Goal: Information Seeking & Learning: Learn about a topic

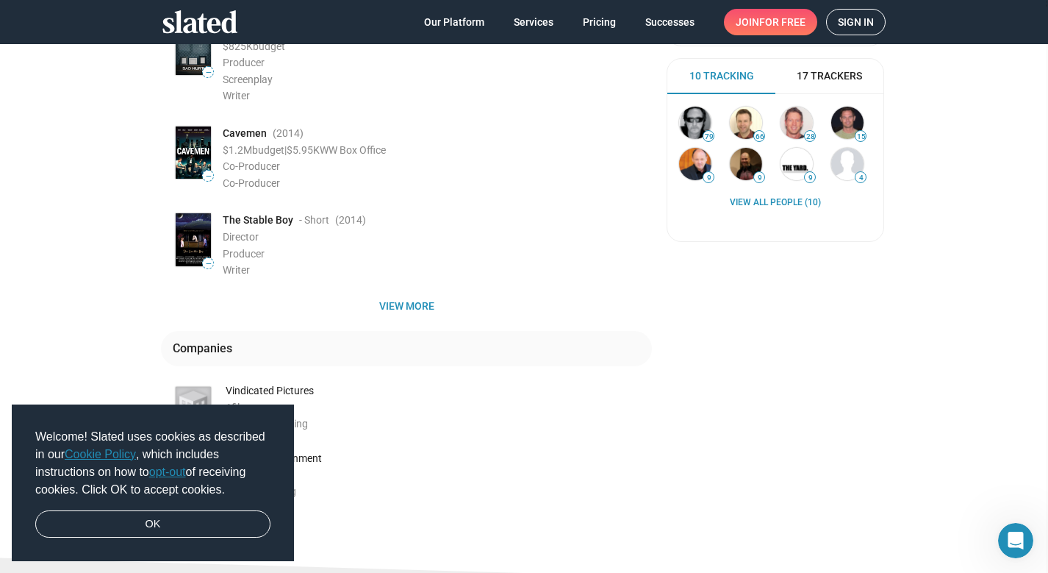
scroll to position [340, 0]
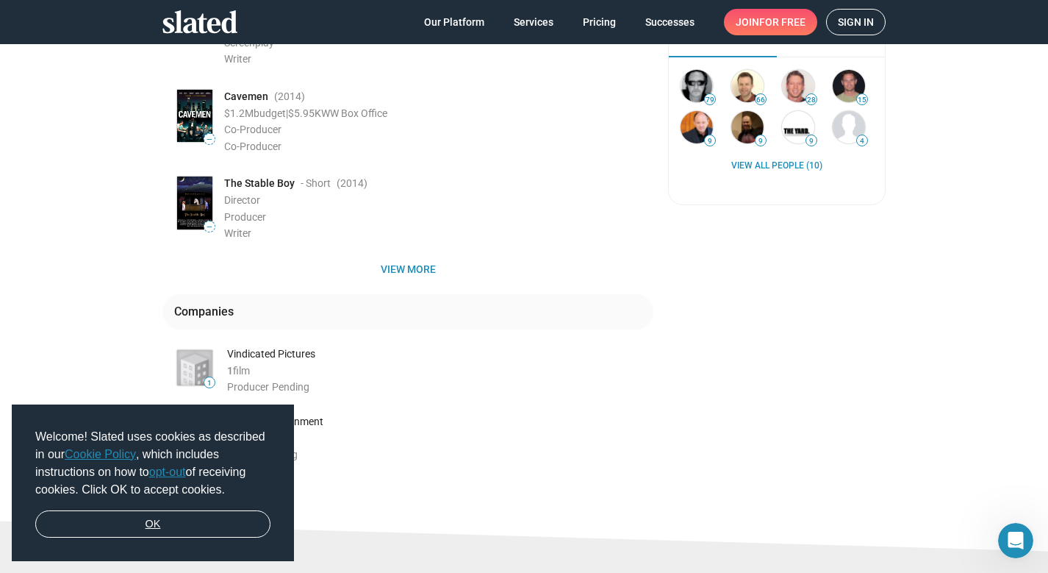
click at [155, 520] on link "OK" at bounding box center [152, 524] width 235 height 28
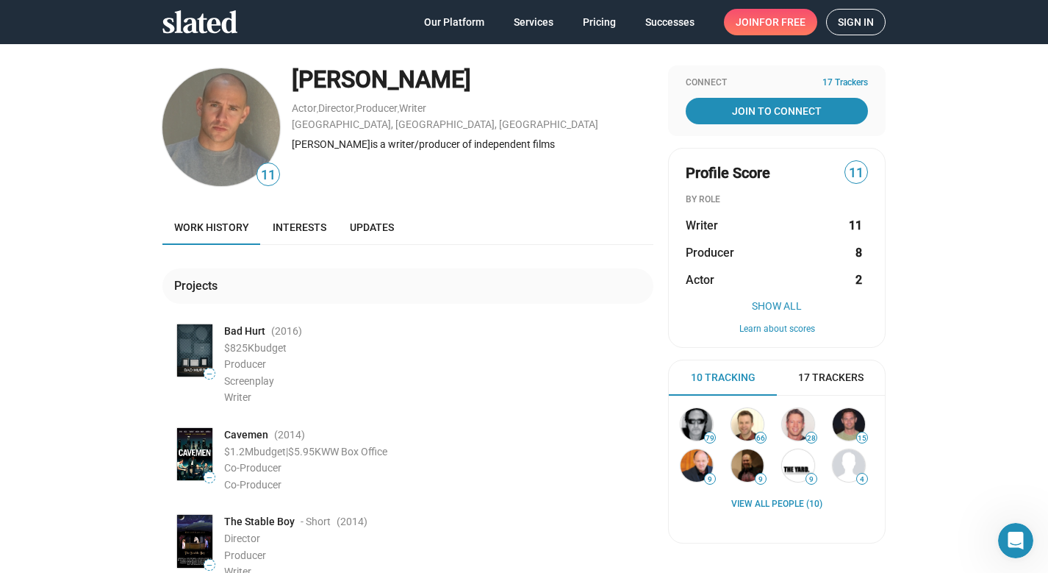
scroll to position [0, 0]
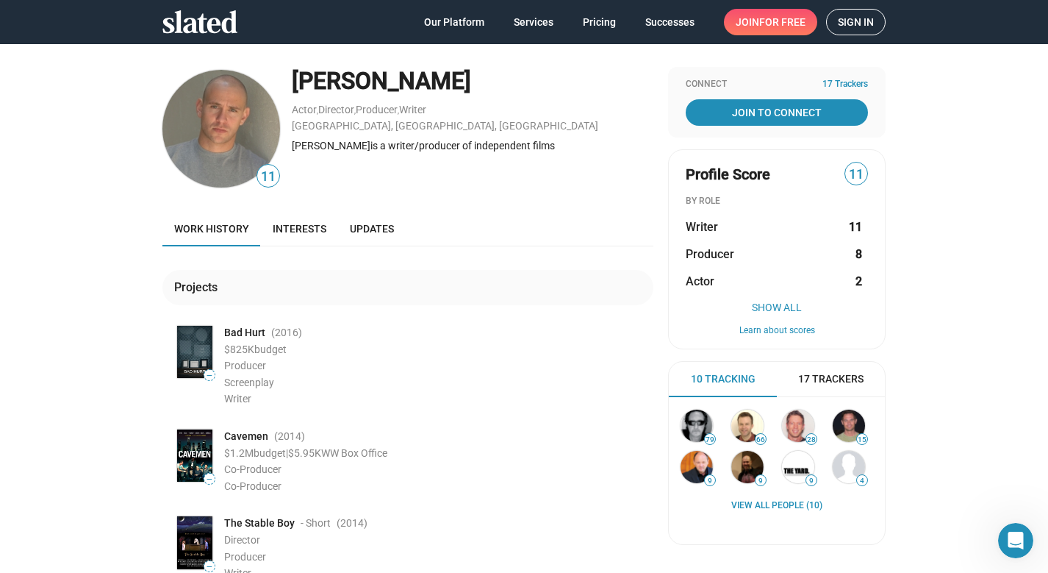
click at [222, 229] on span "Work history" at bounding box center [211, 229] width 75 height 12
click at [241, 227] on span "Work history" at bounding box center [211, 229] width 75 height 12
click at [773, 309] on button "Show All" at bounding box center [777, 307] width 182 height 12
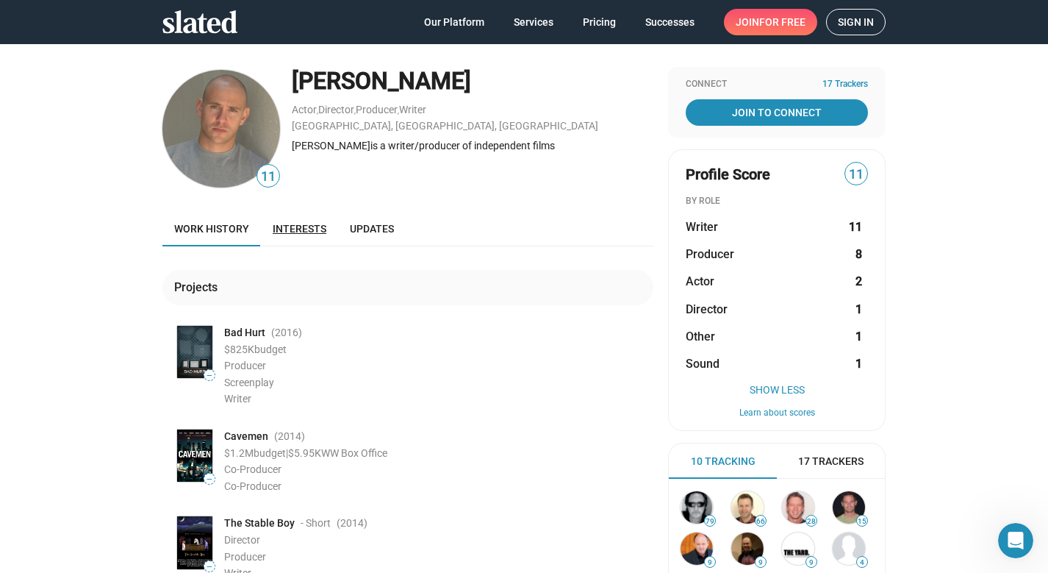
click at [295, 228] on span "Interests" at bounding box center [300, 229] width 54 height 12
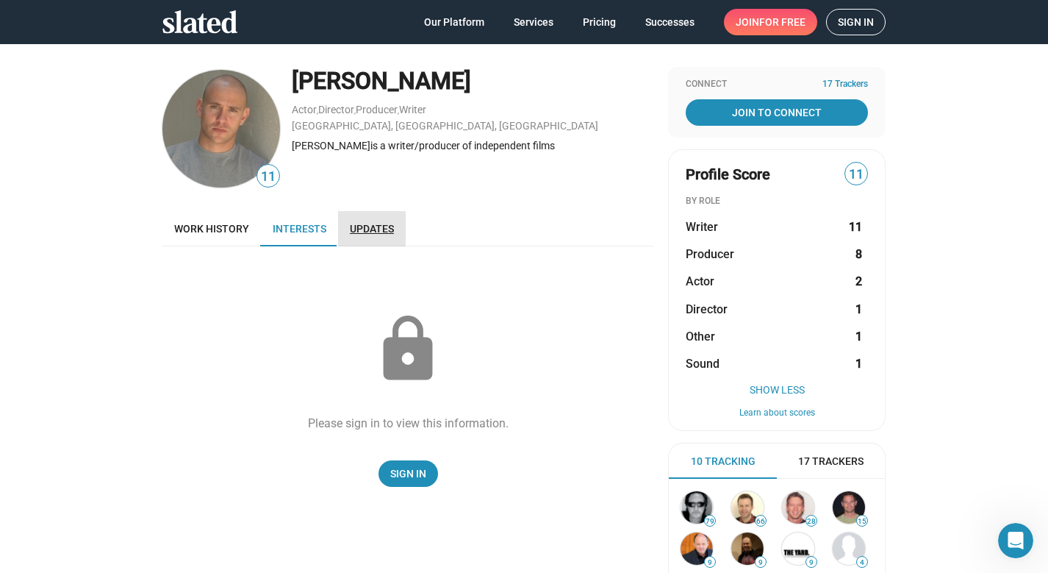
click at [351, 228] on span "Updates" at bounding box center [372, 229] width 44 height 12
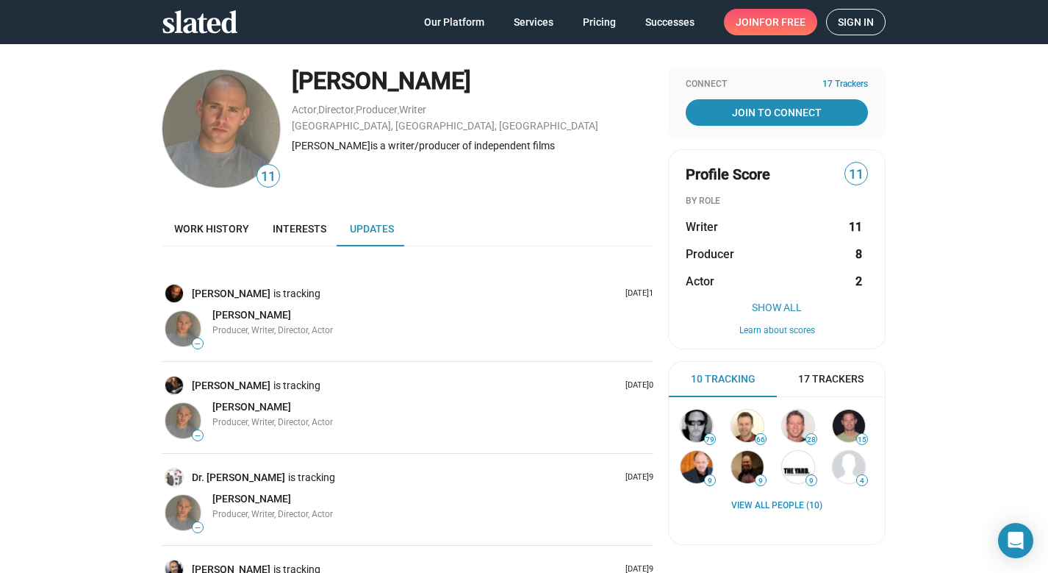
click at [370, 225] on span "Updates" at bounding box center [372, 229] width 44 height 12
